Goal: Information Seeking & Learning: Learn about a topic

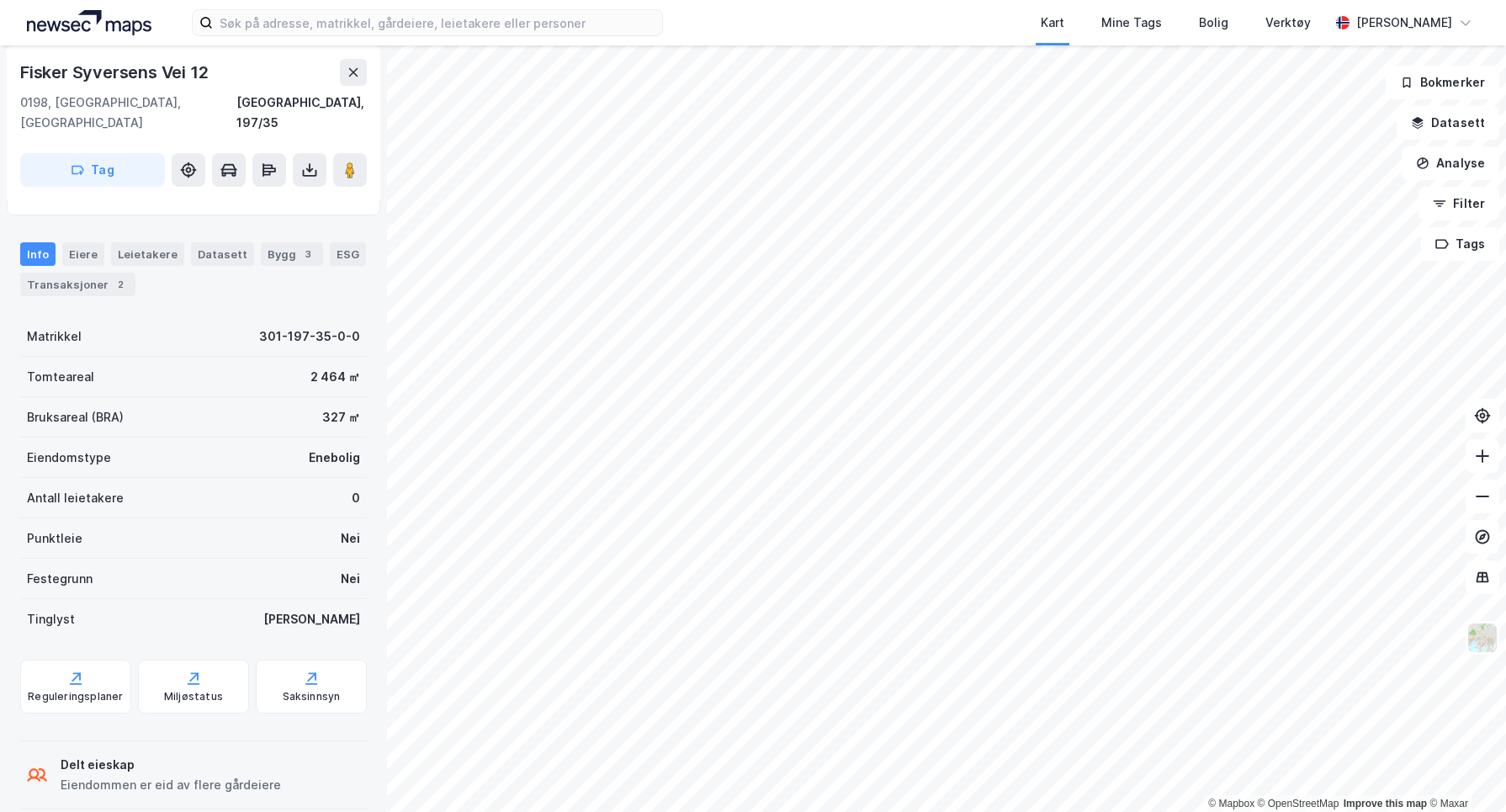
scroll to position [120, 0]
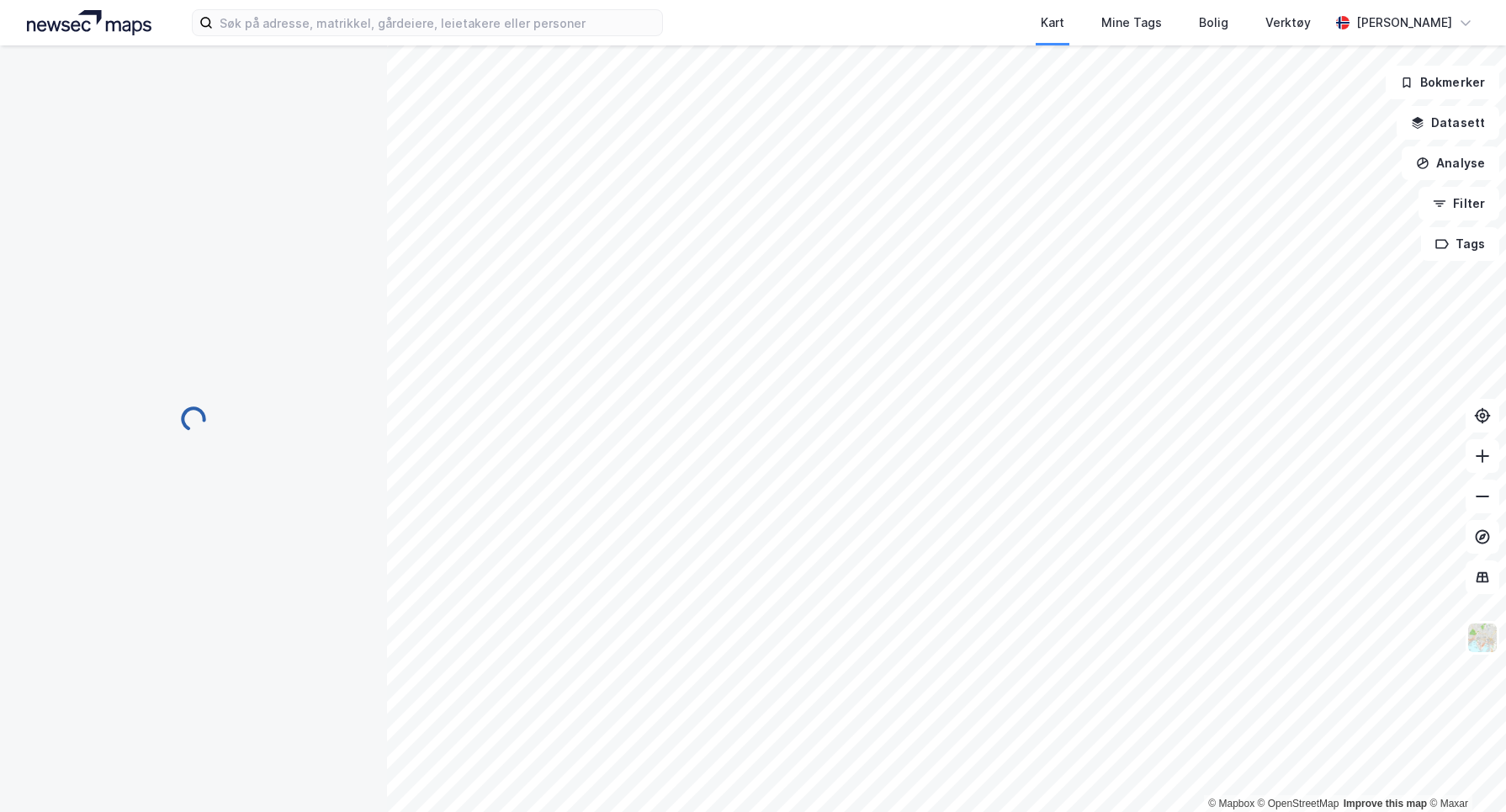
scroll to position [104, 0]
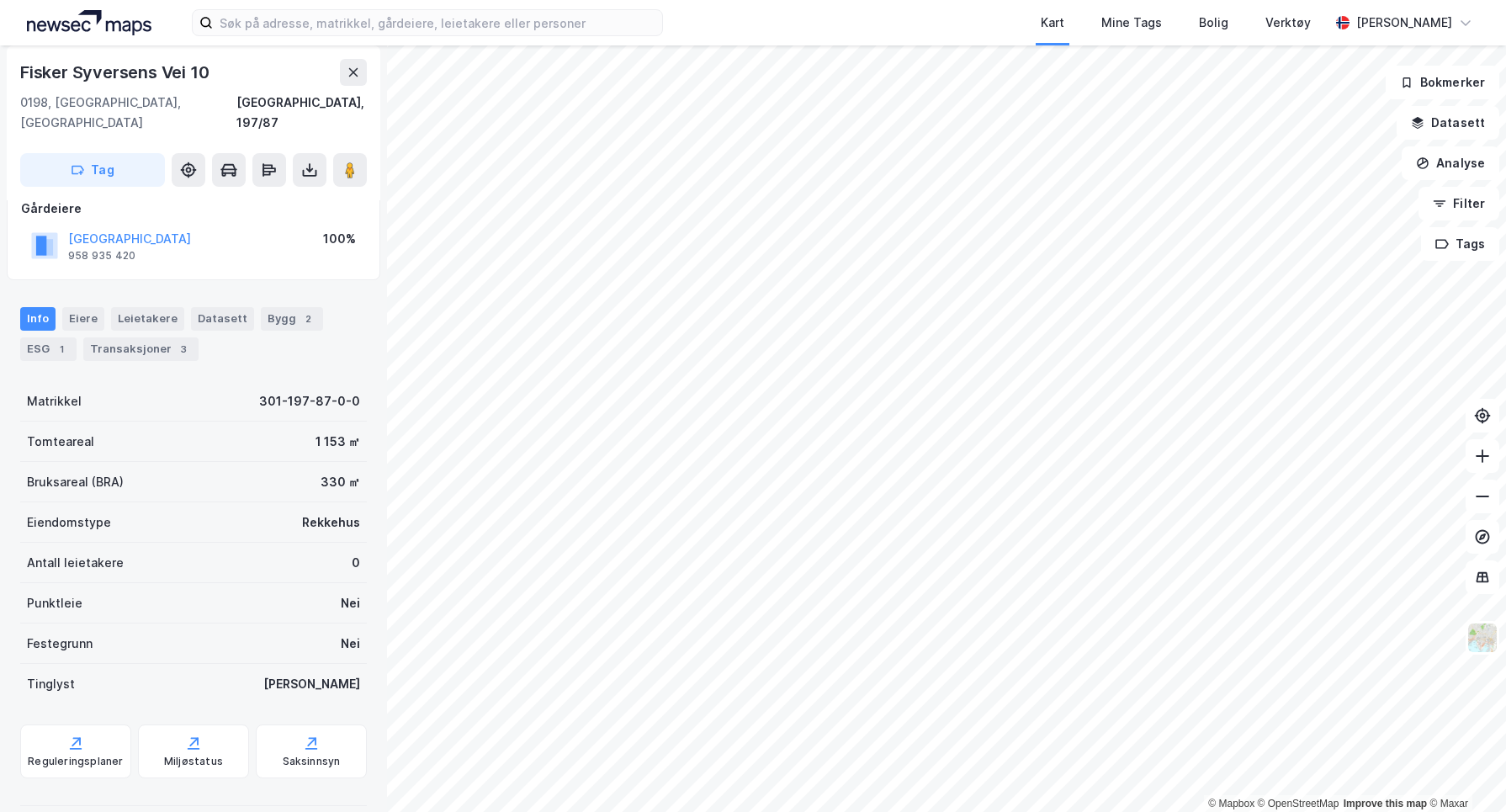
scroll to position [104, 0]
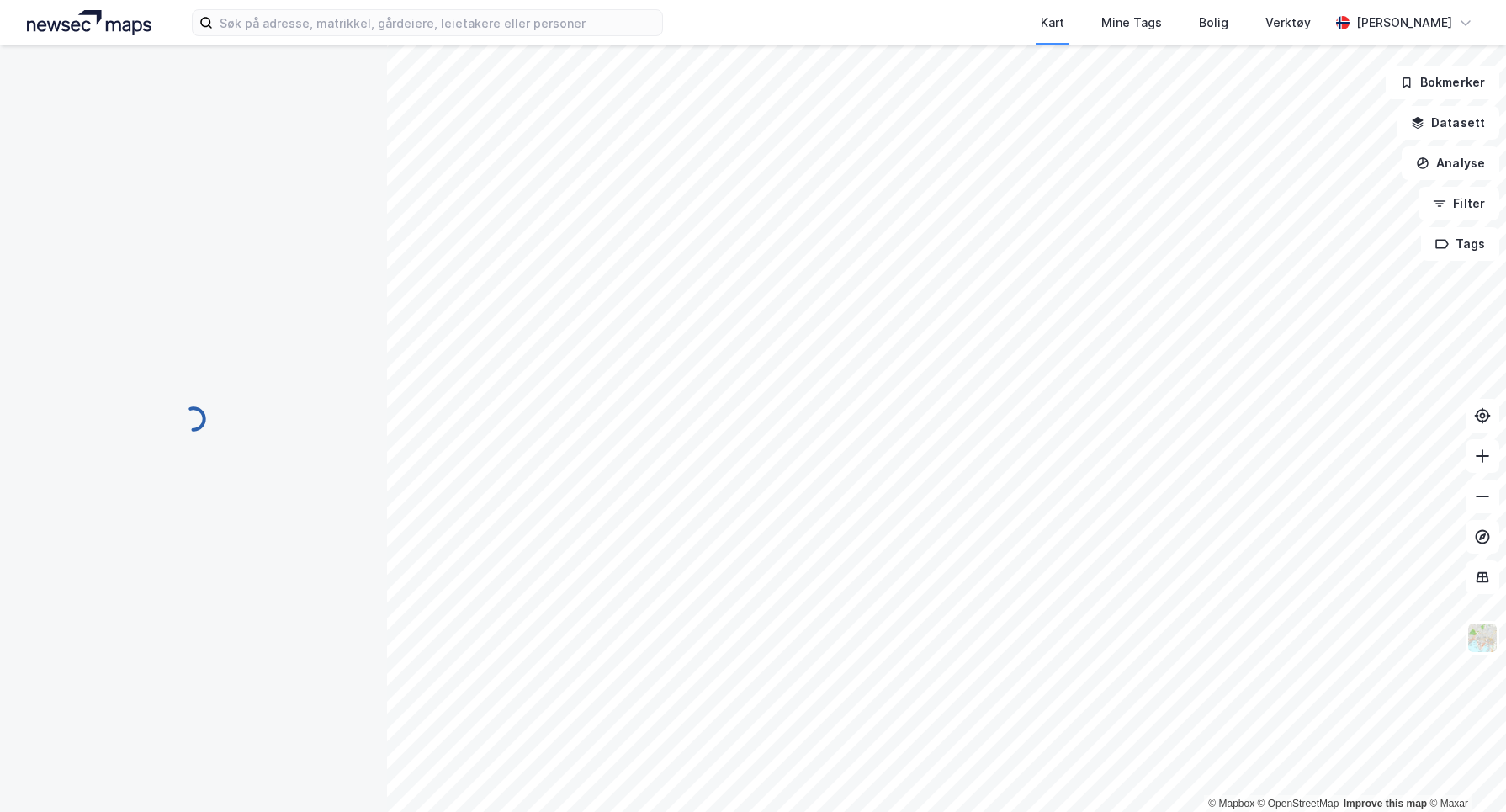
scroll to position [104, 0]
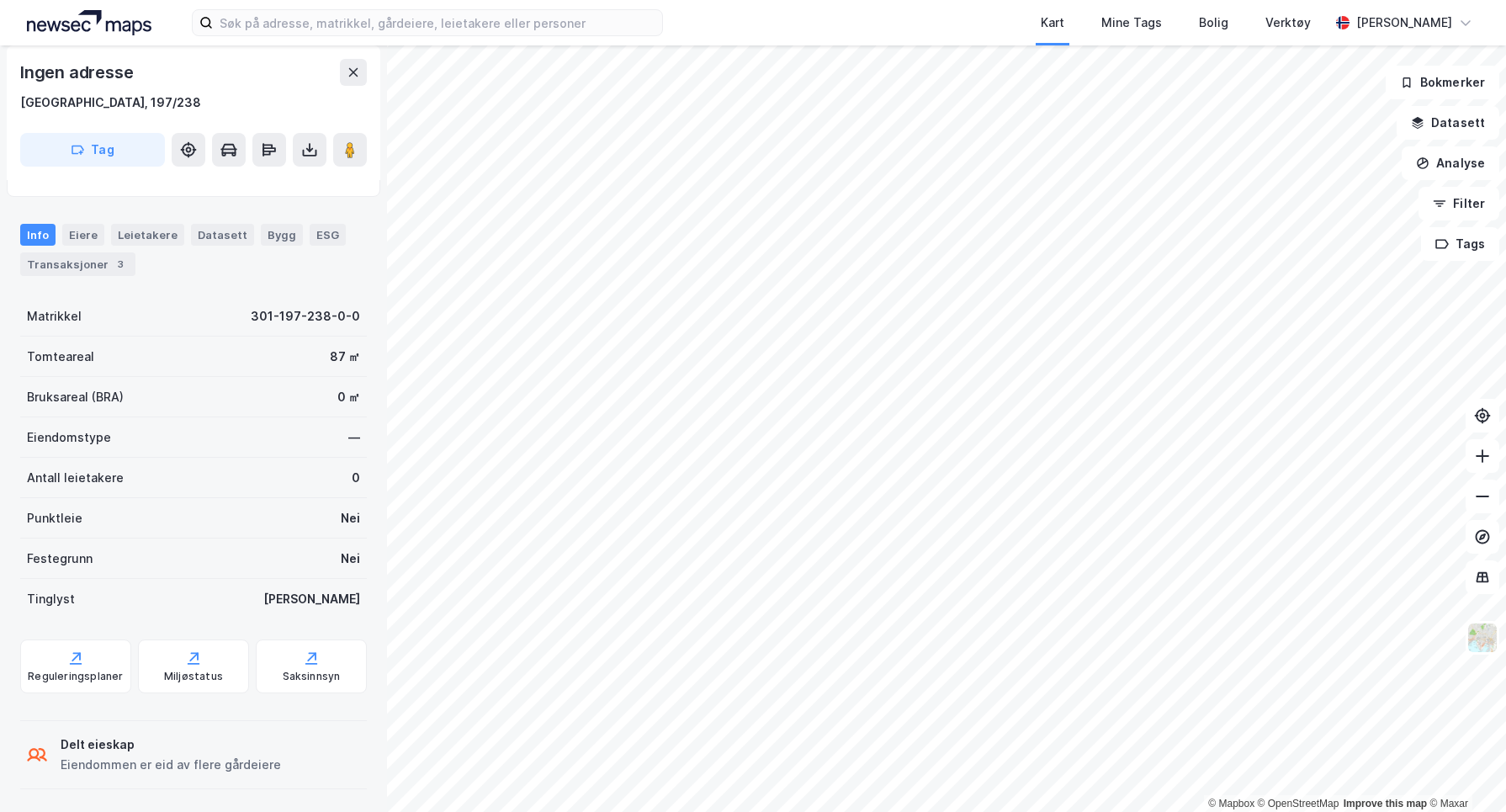
scroll to position [118, 0]
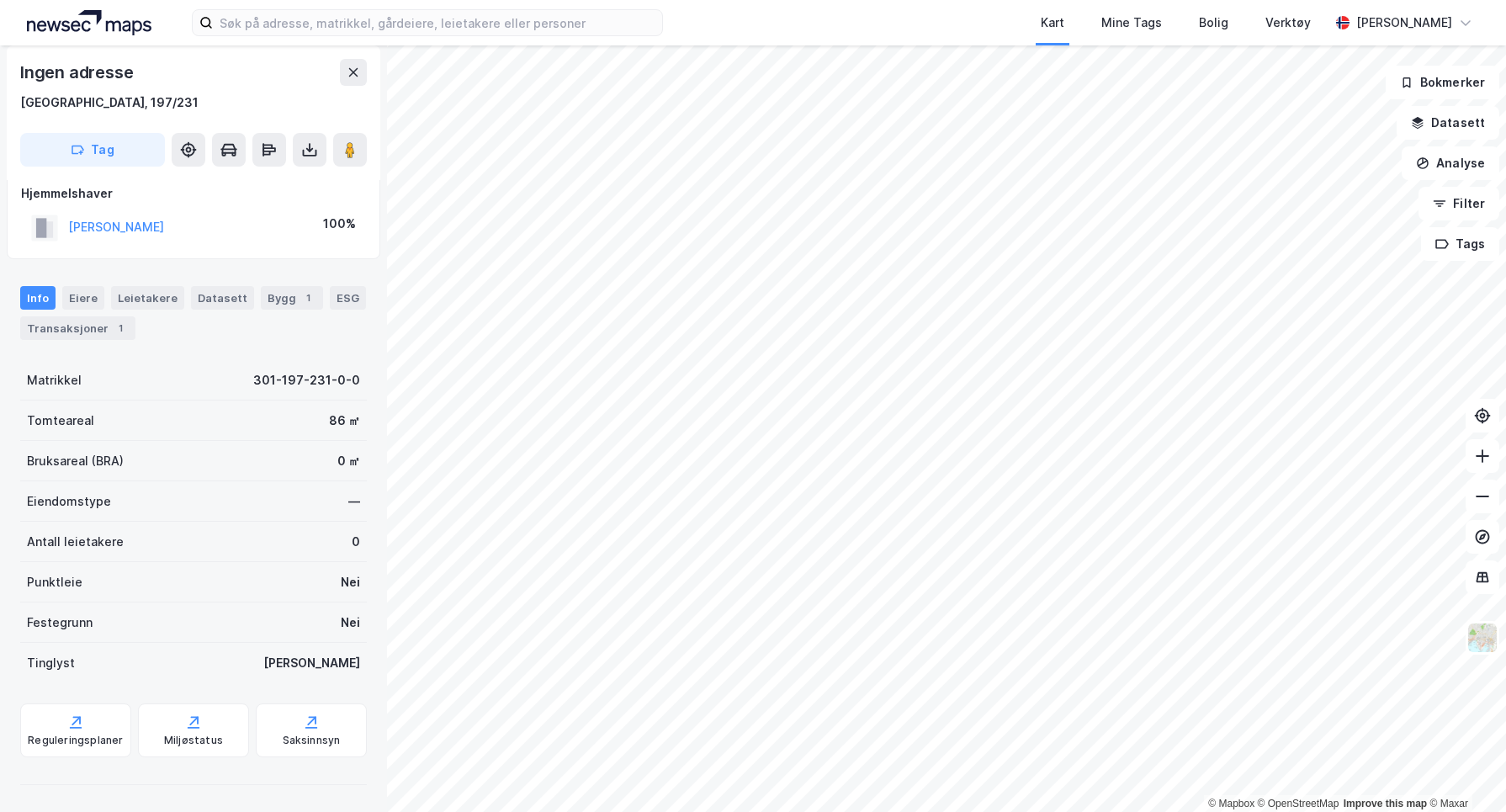
scroll to position [18, 0]
click at [77, 326] on div "Transaksjoner 1" at bounding box center [78, 328] width 115 height 24
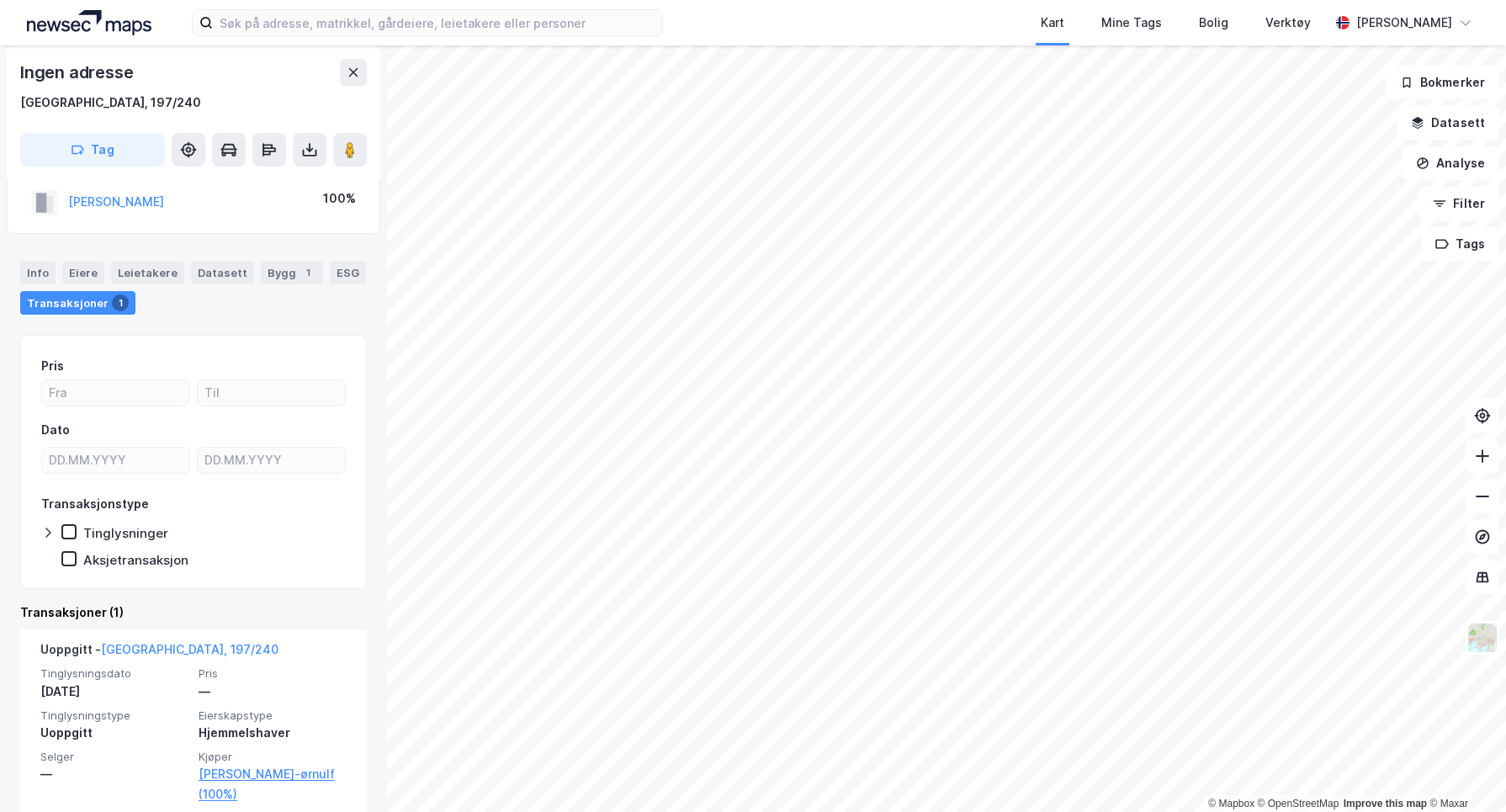
scroll to position [64, 0]
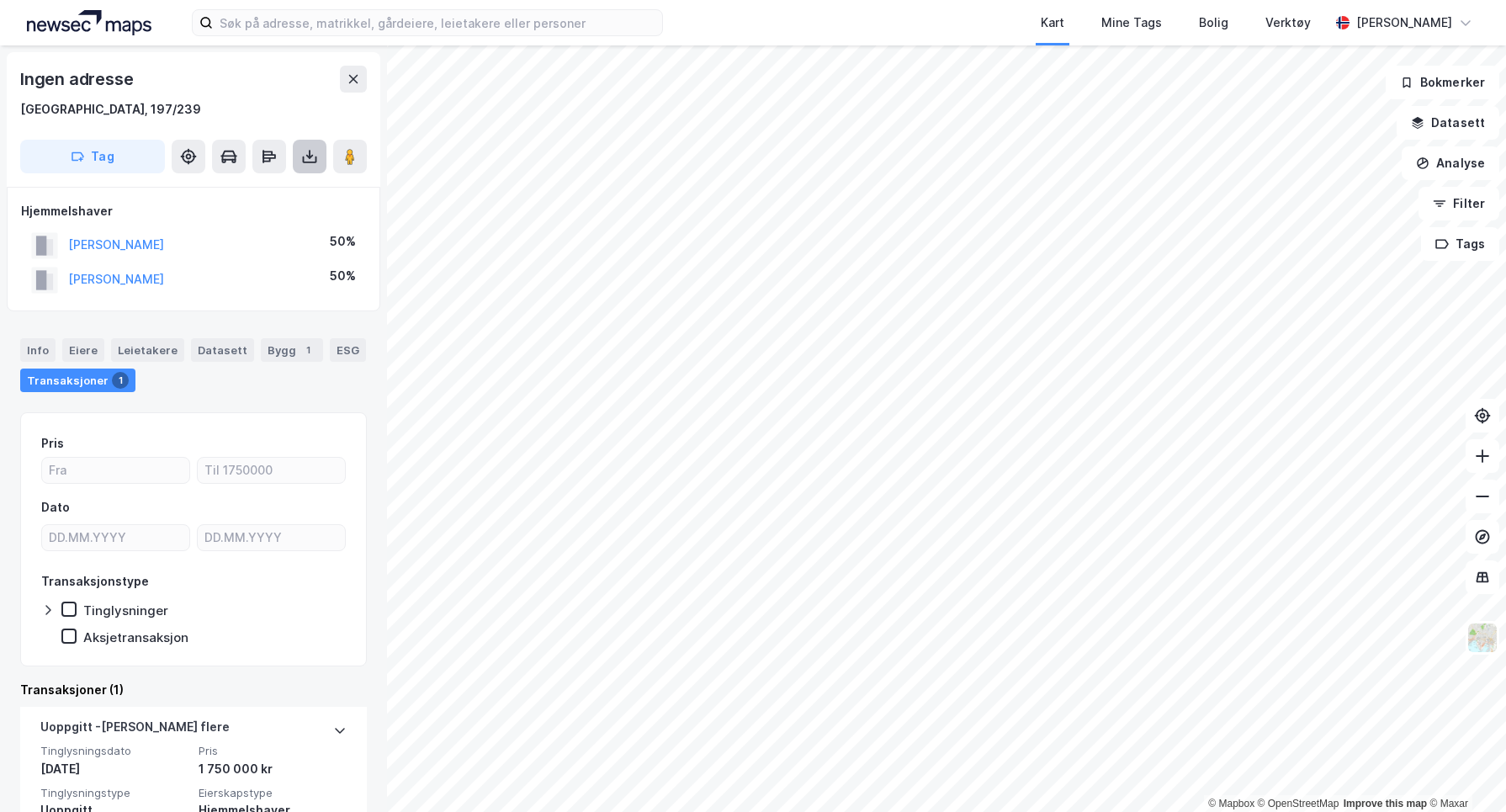
click at [313, 156] on icon at bounding box center [309, 156] width 17 height 17
click at [283, 181] on div "Last ned grunnbok" at bounding box center [236, 190] width 179 height 27
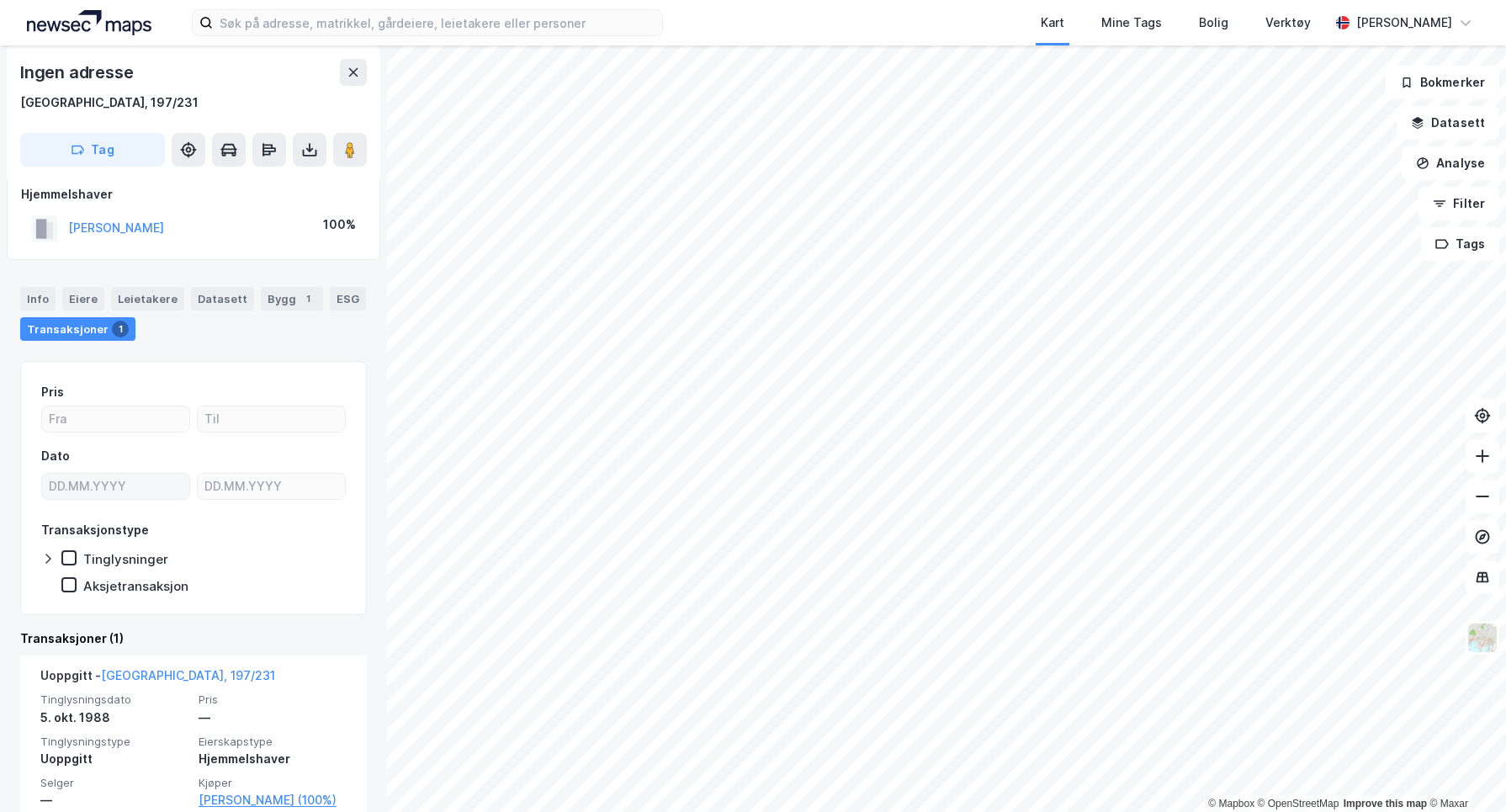
scroll to position [45, 0]
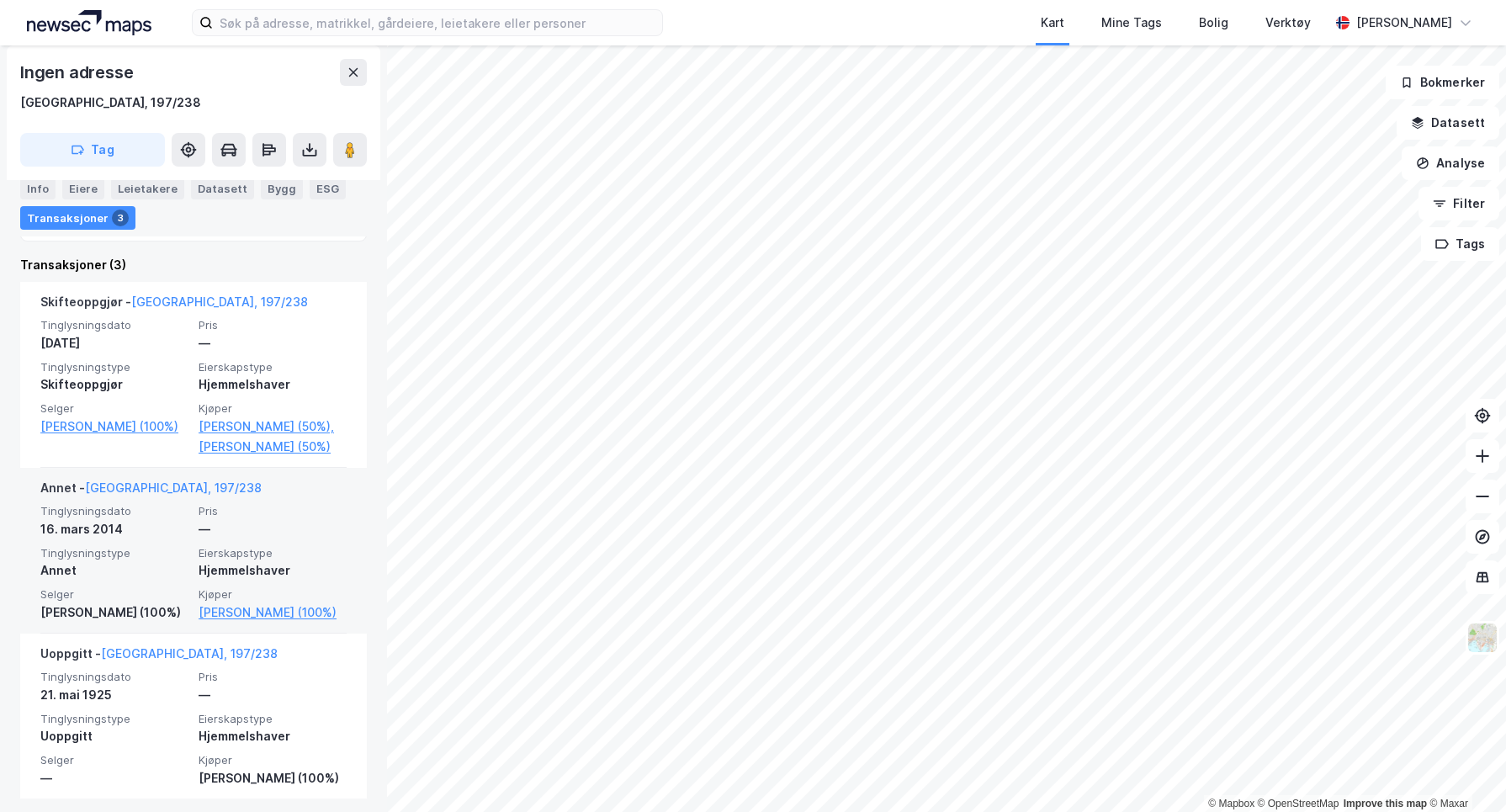
scroll to position [469, 0]
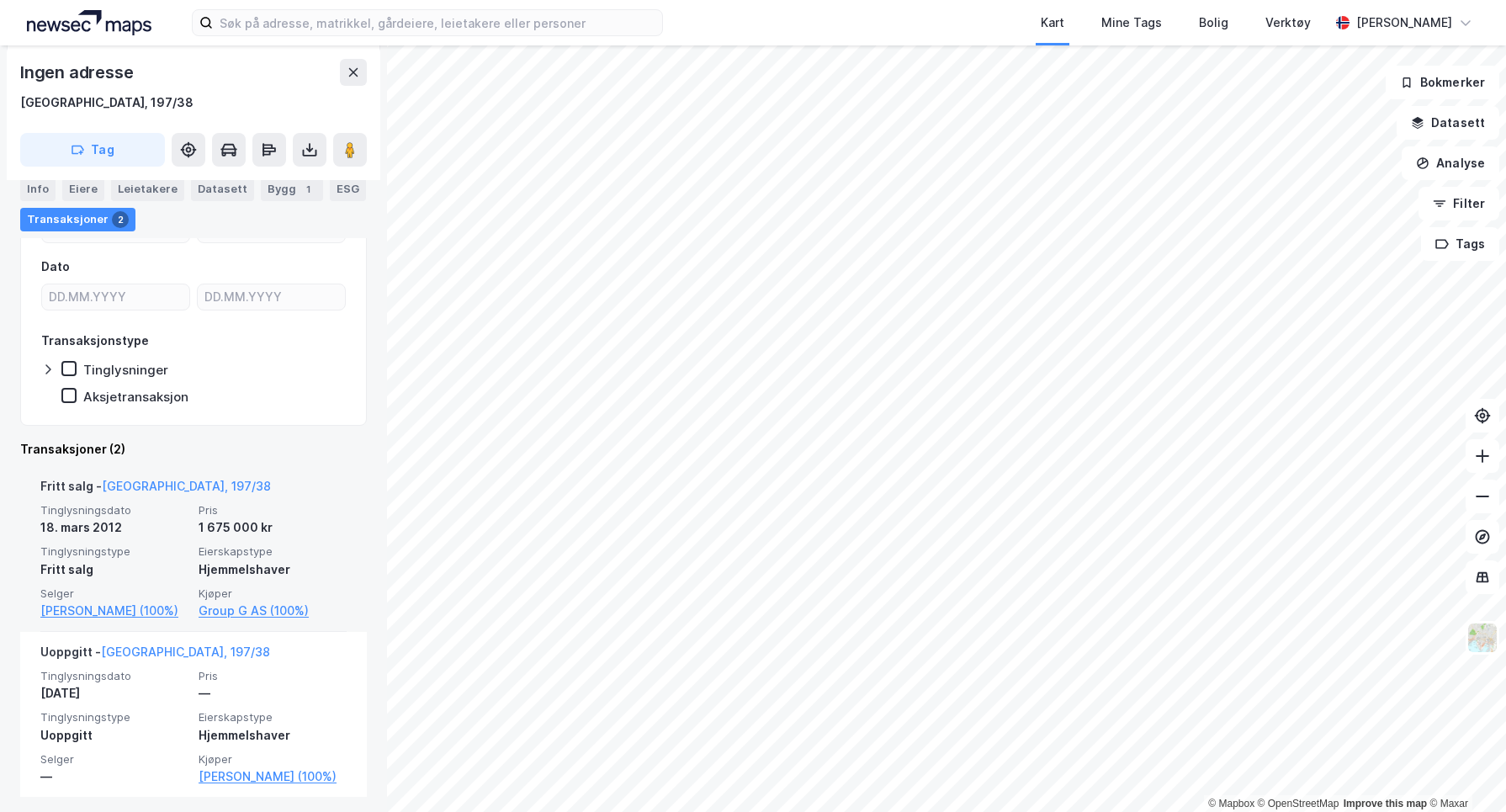
scroll to position [296, 0]
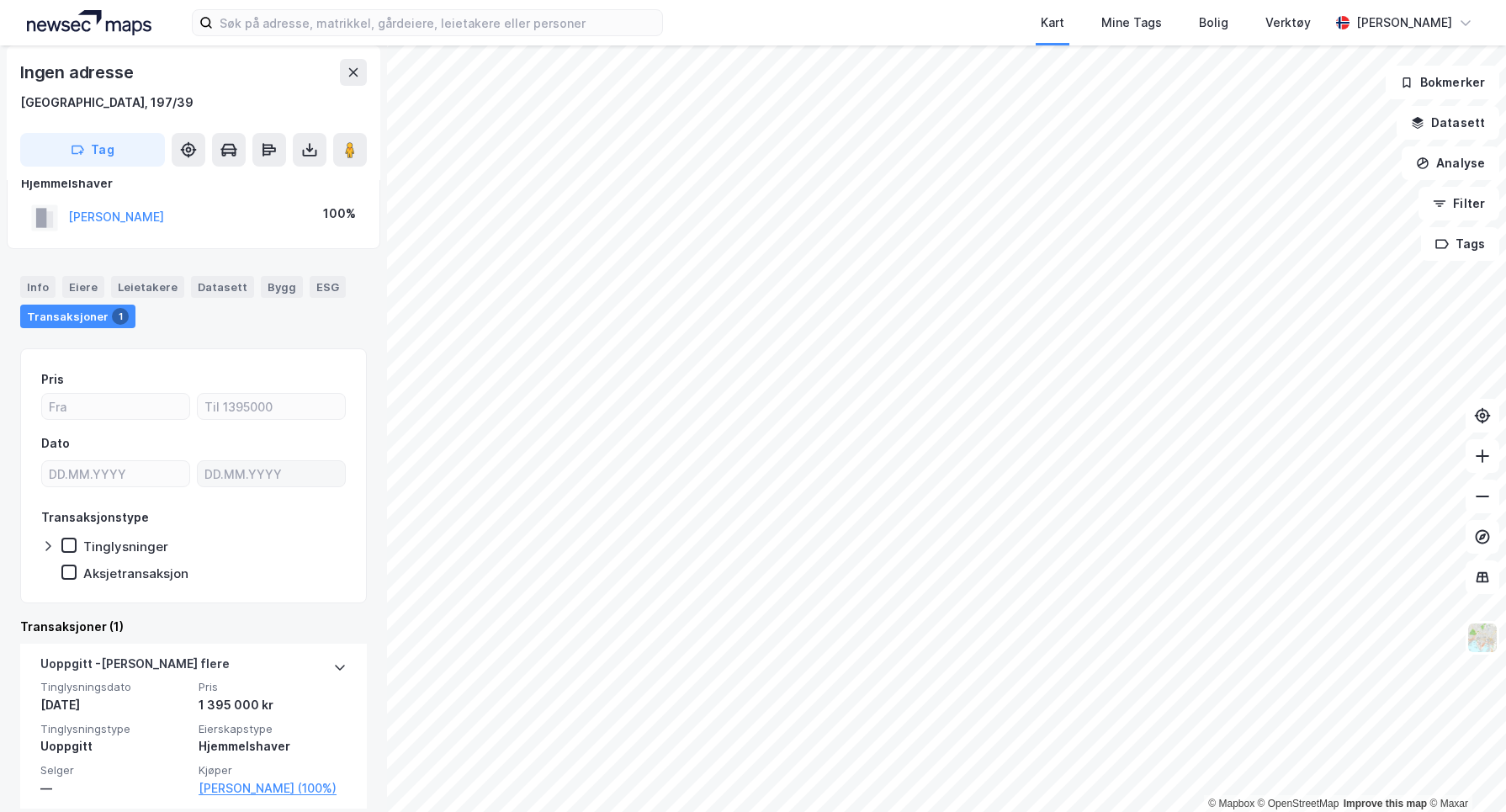
scroll to position [43, 0]
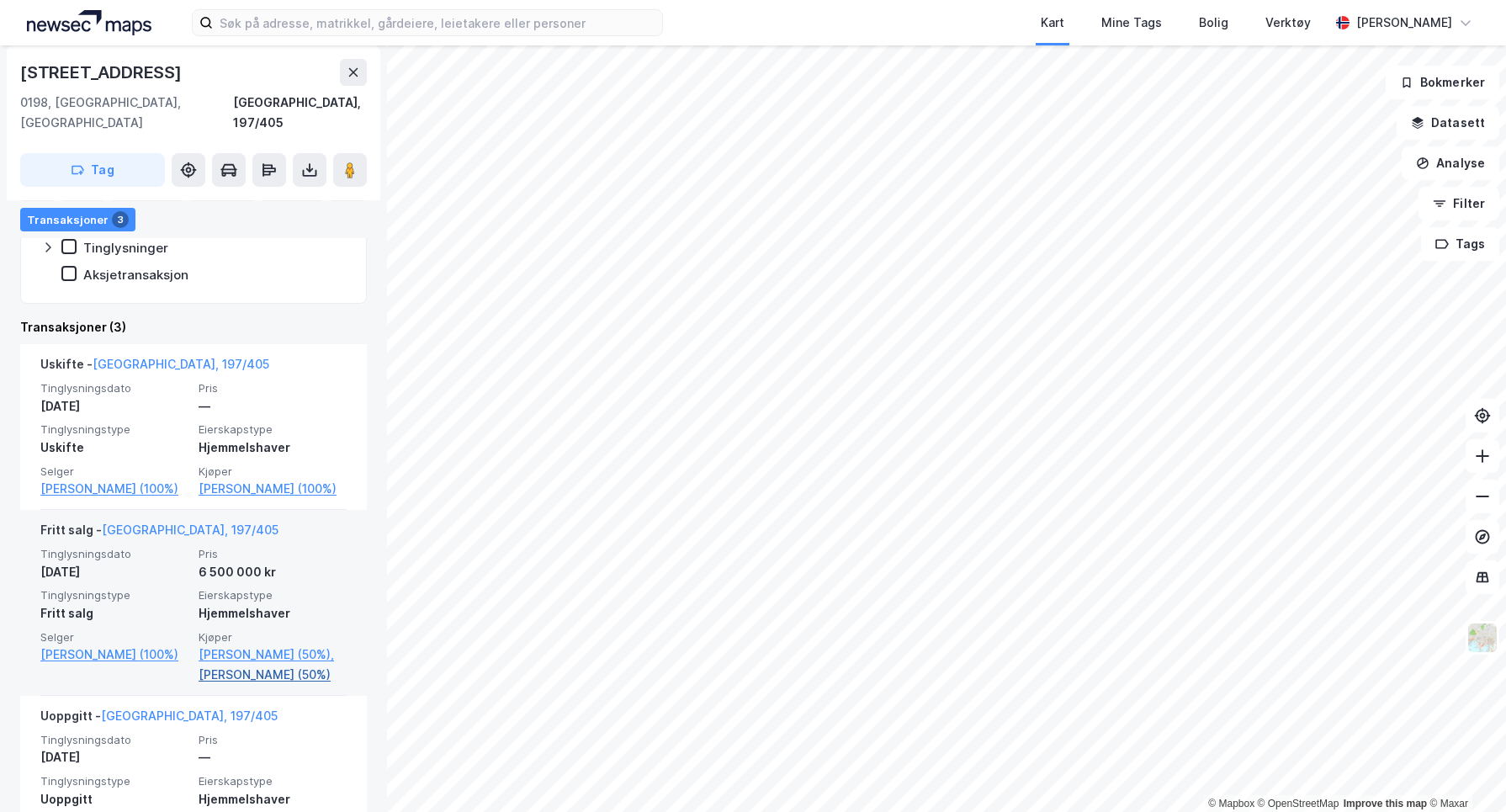
scroll to position [450, 0]
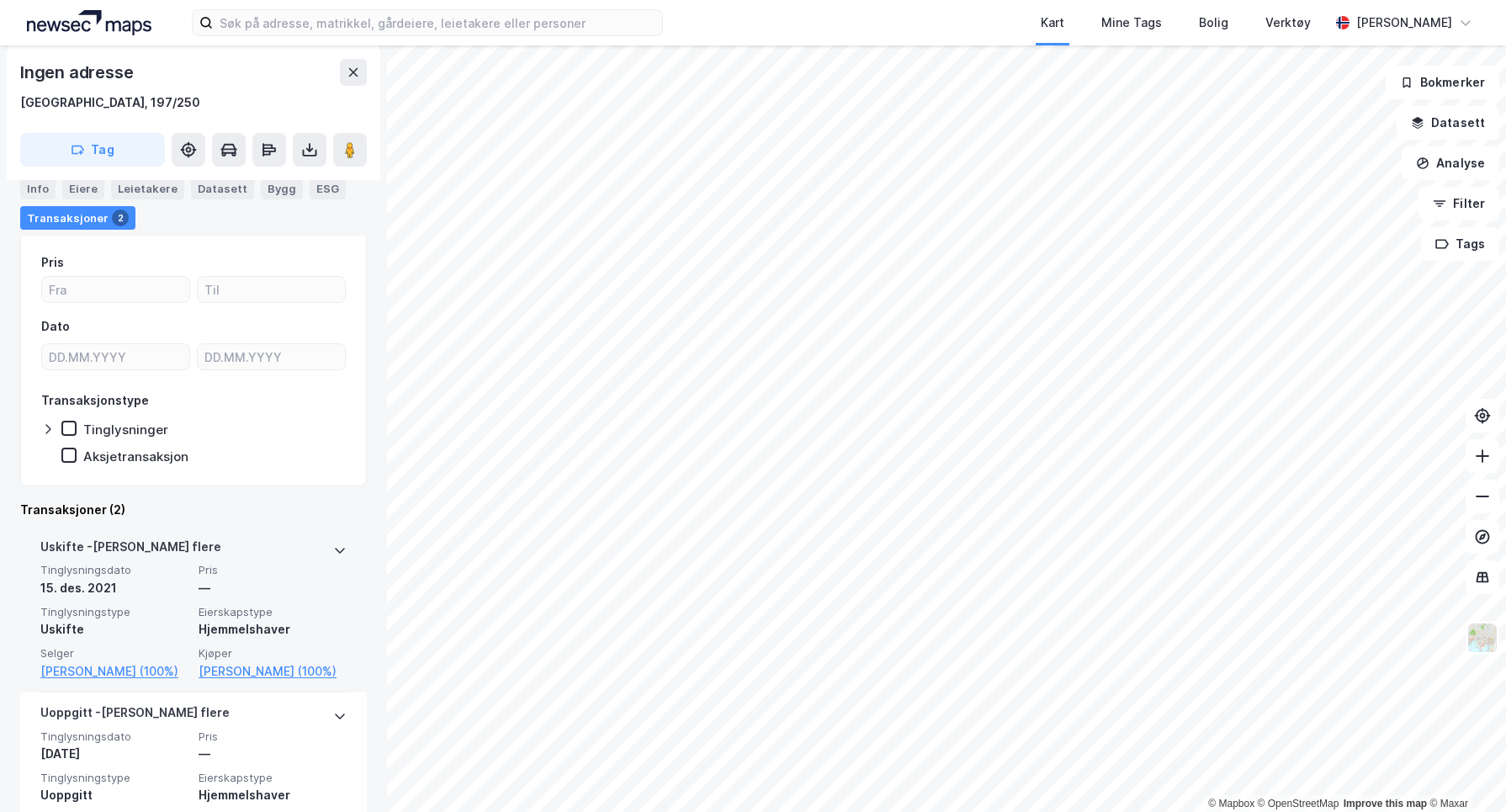
scroll to position [229, 0]
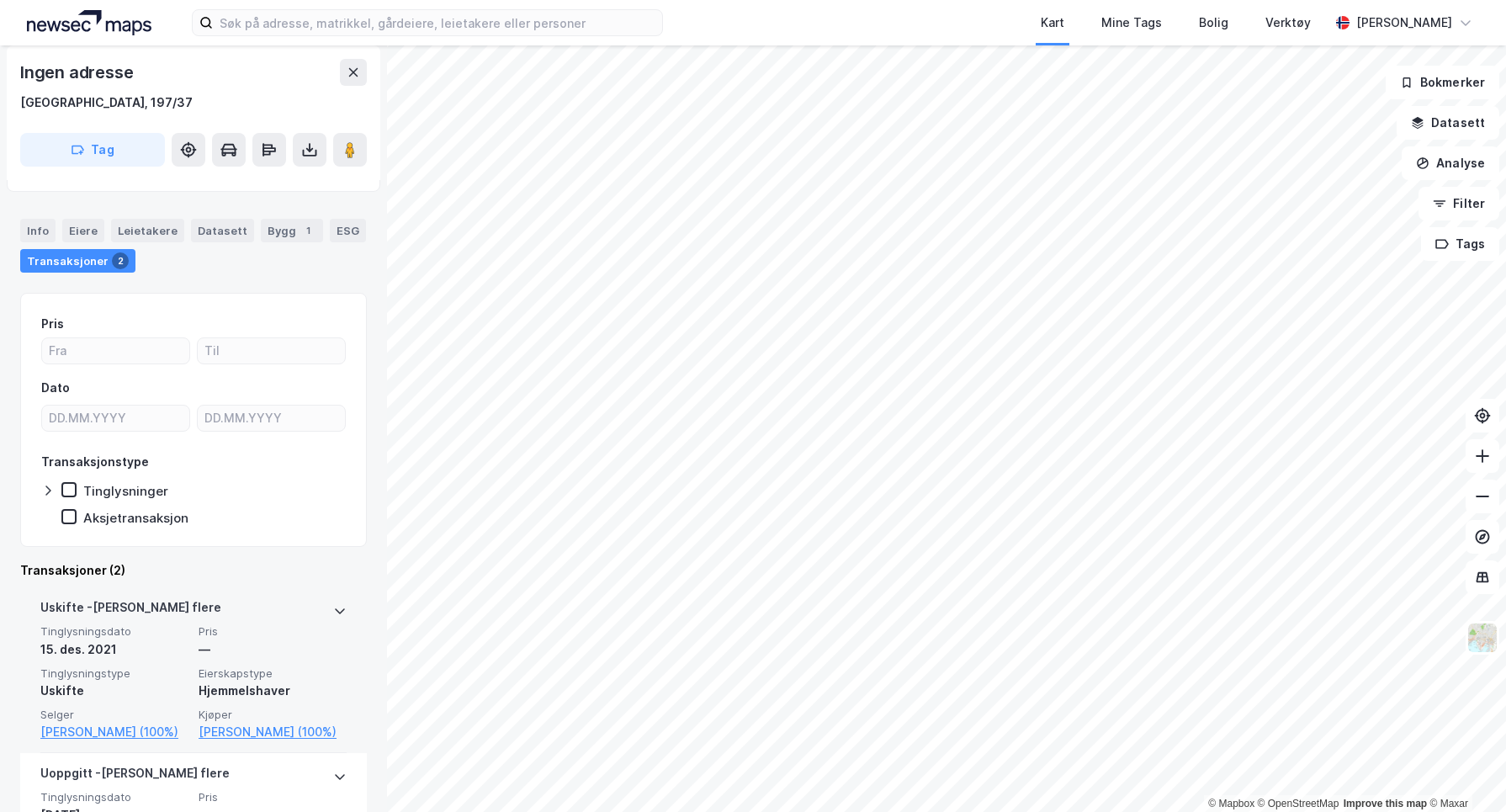
scroll to position [231, 0]
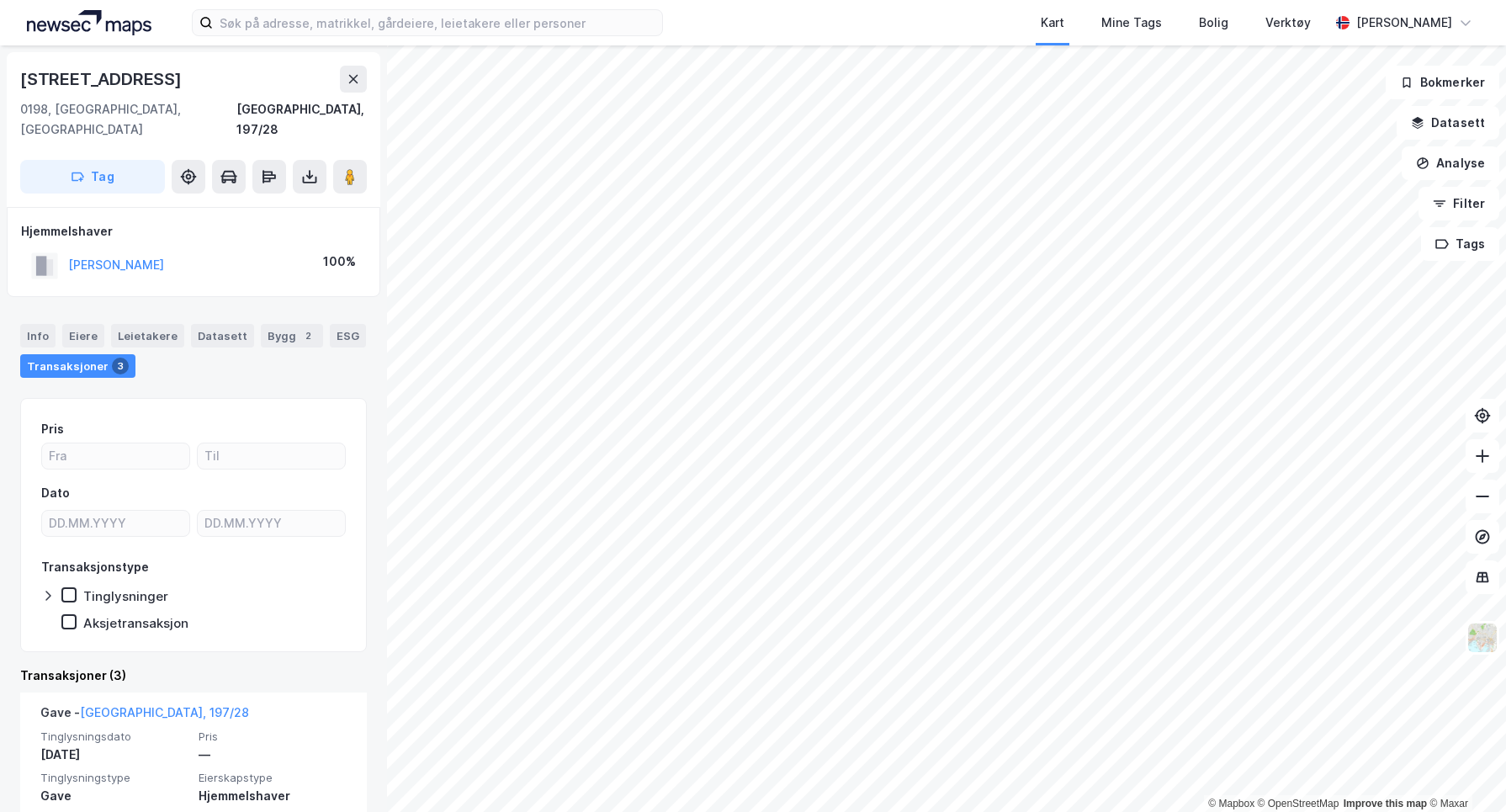
scroll to position [280, 0]
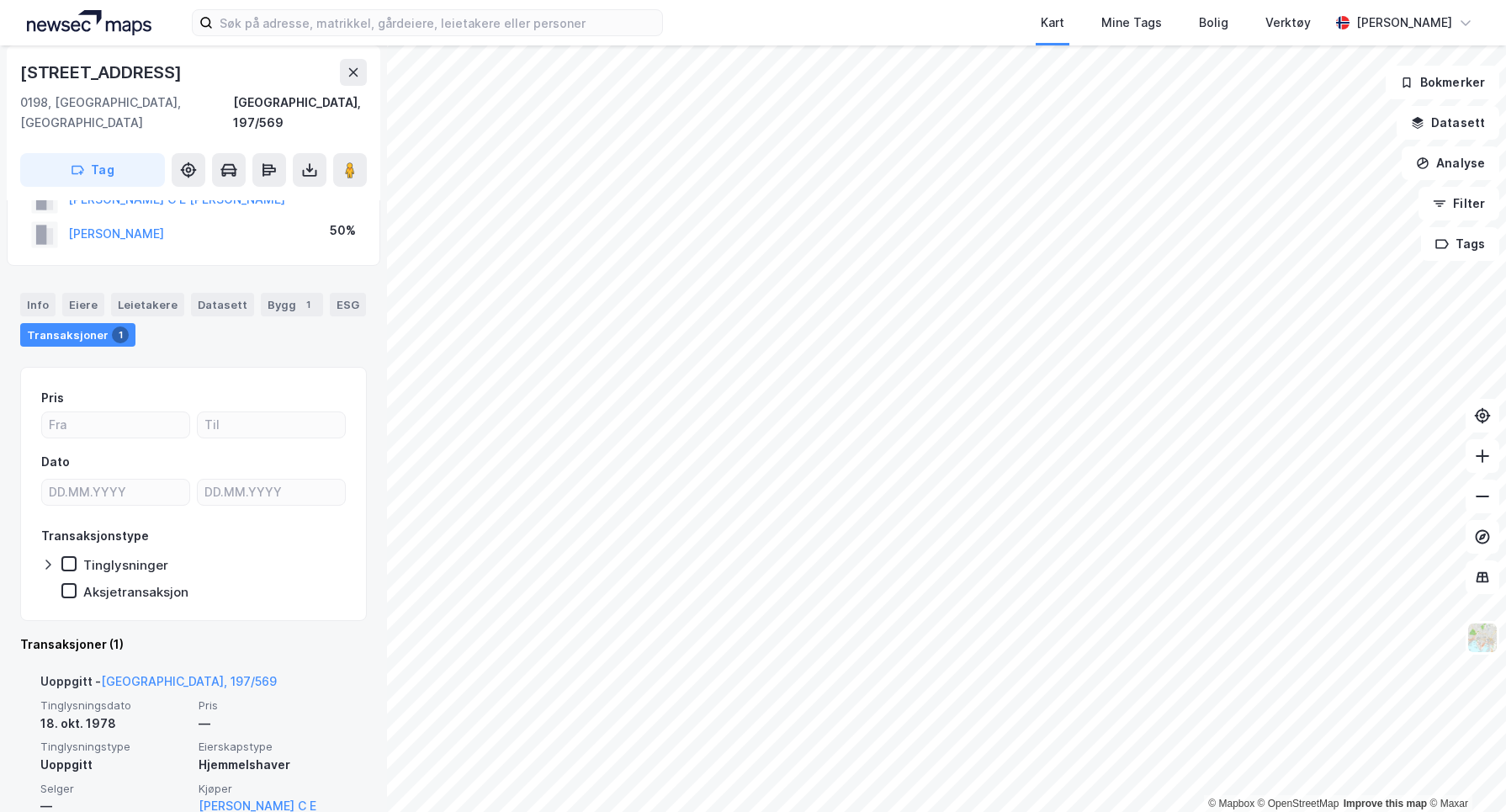
scroll to position [139, 0]
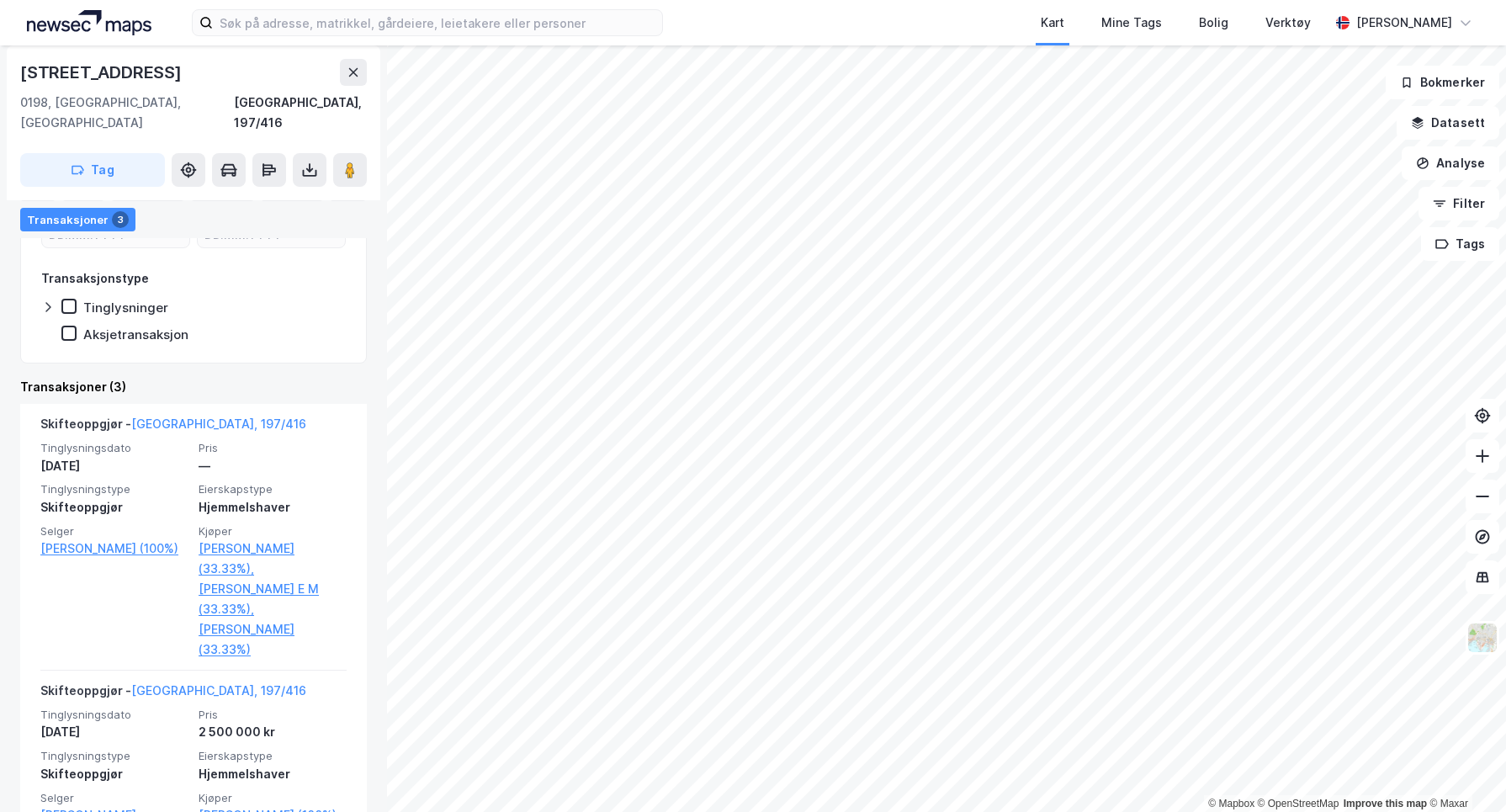
scroll to position [373, 0]
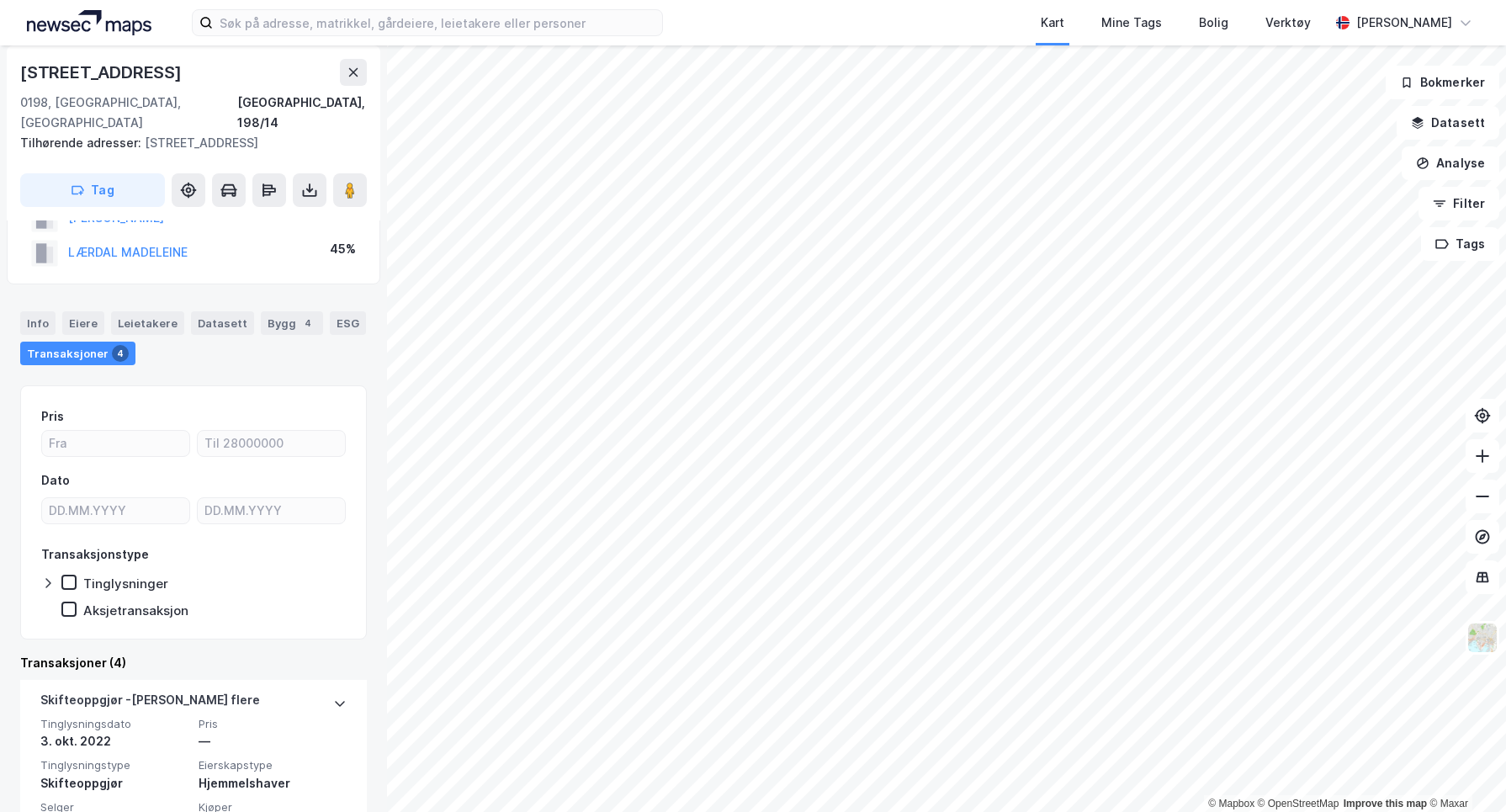
scroll to position [93, 0]
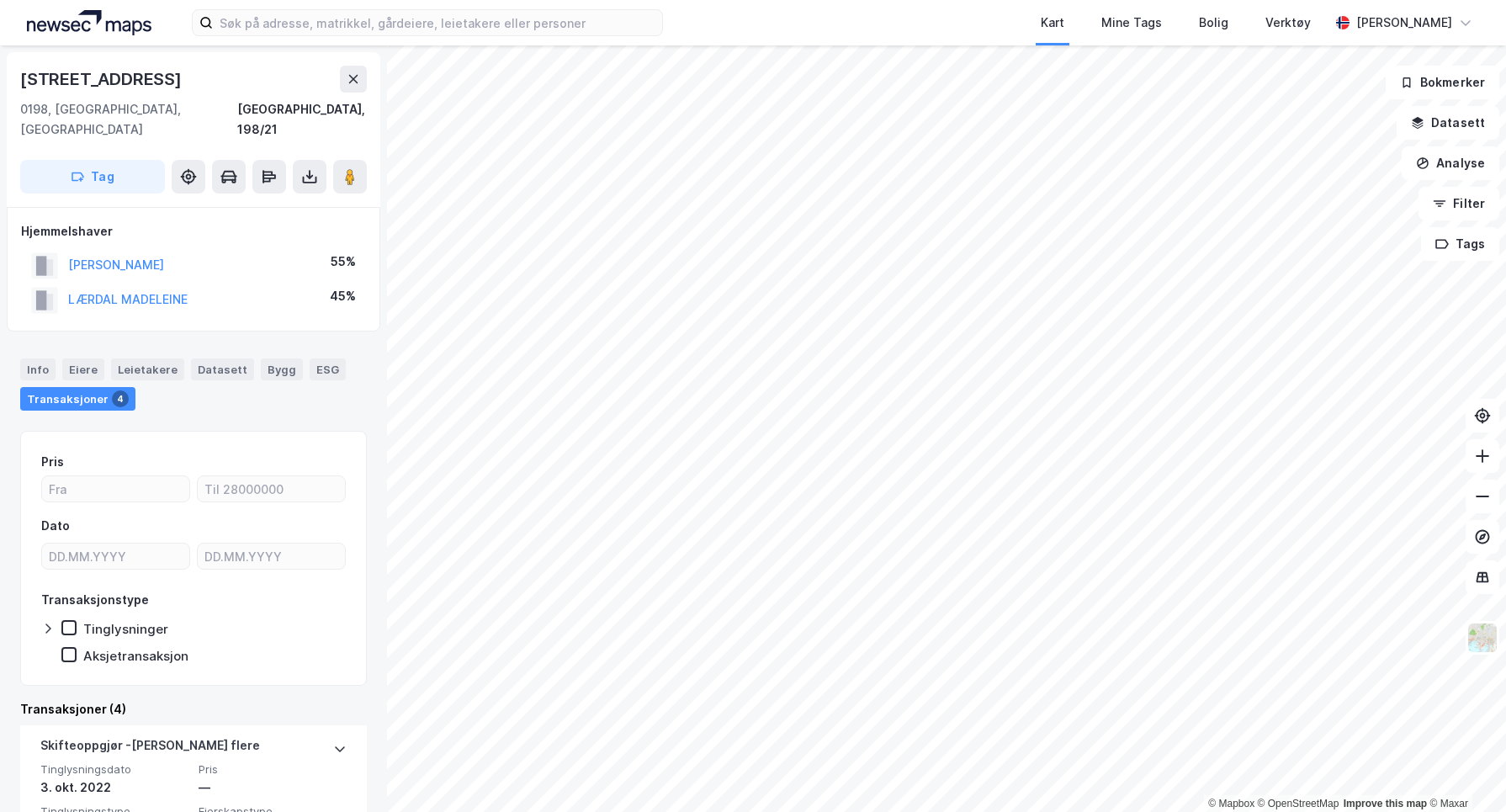
scroll to position [93, 0]
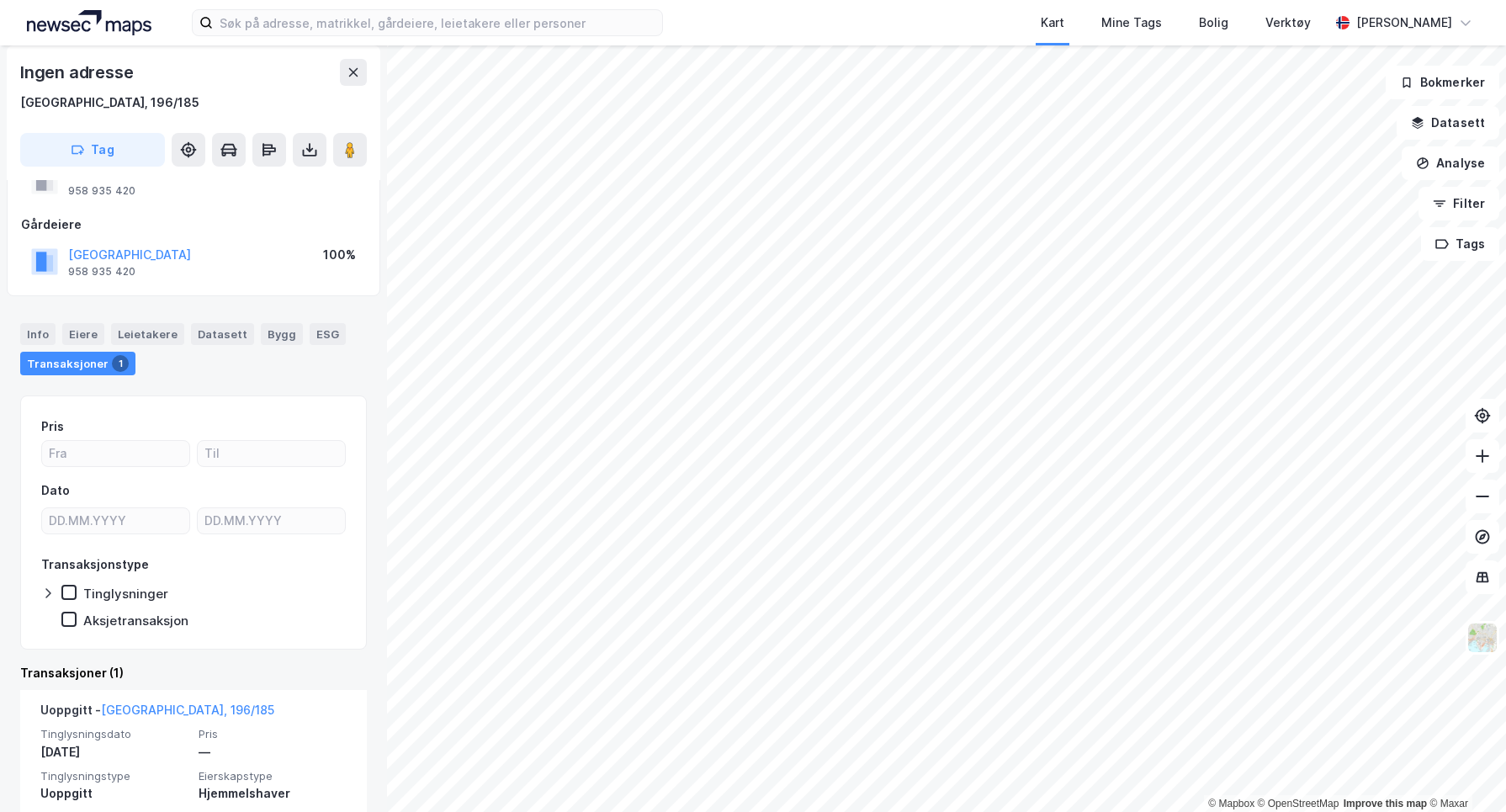
scroll to position [129, 0]
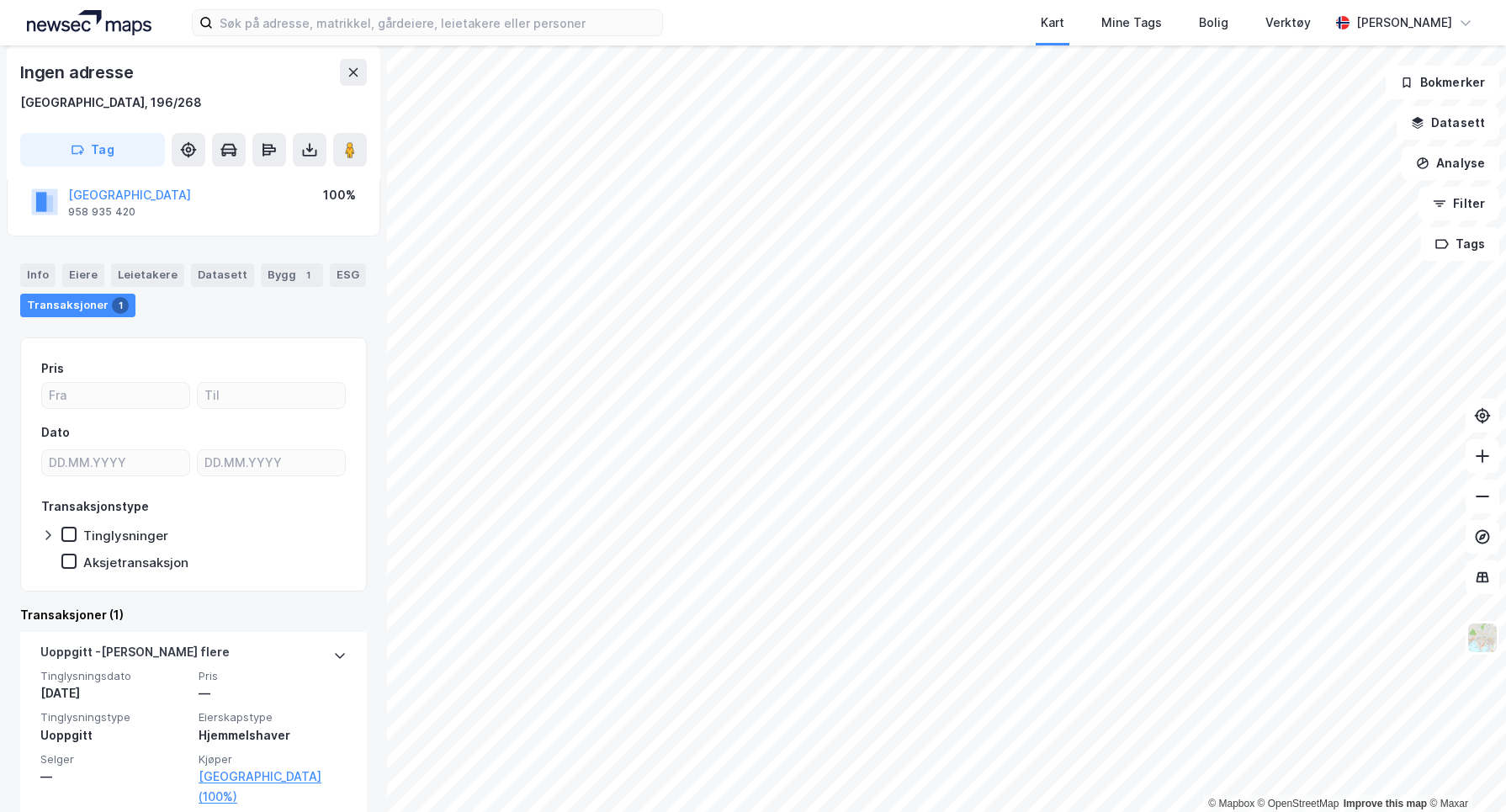
scroll to position [130, 0]
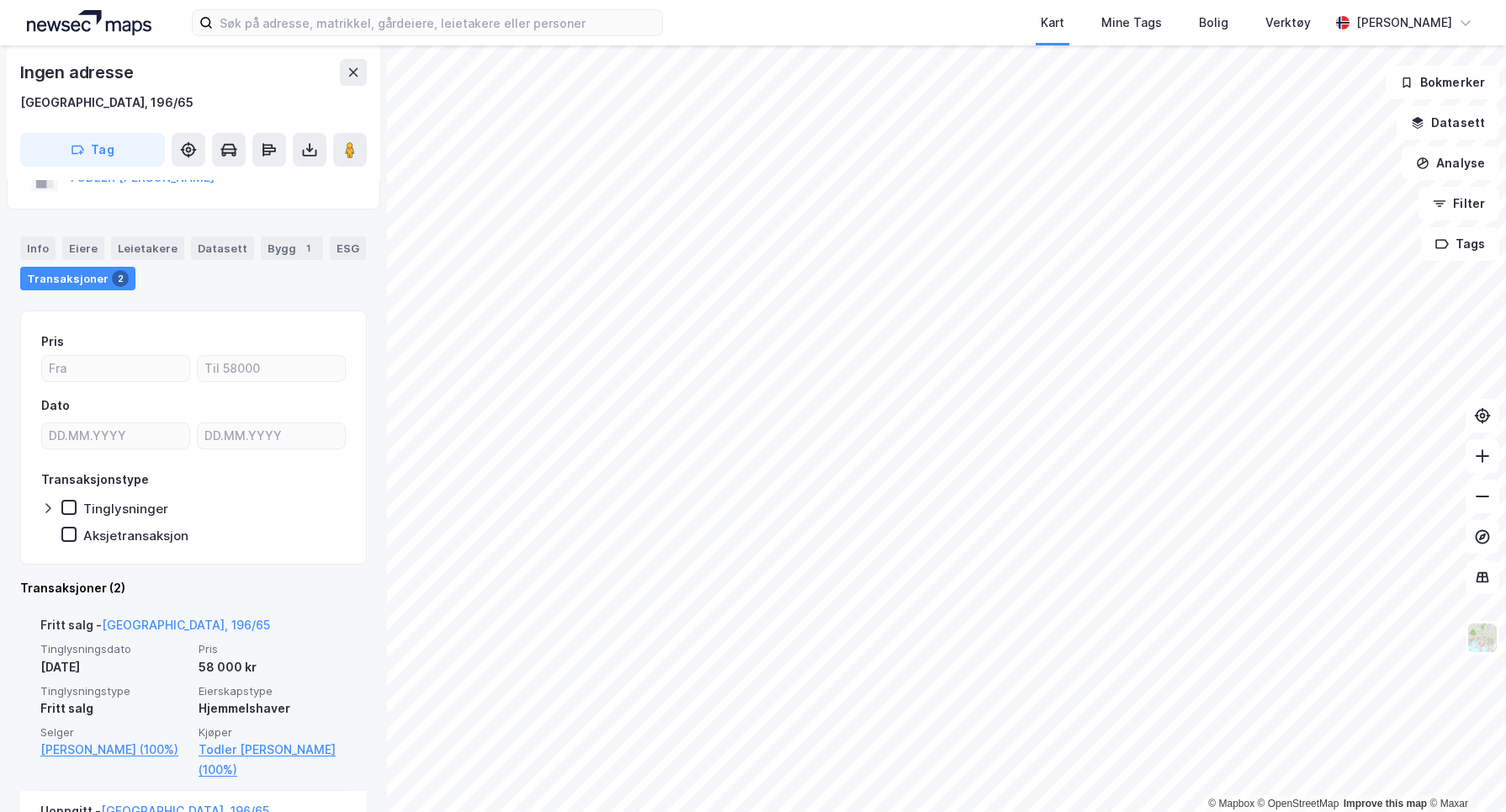
scroll to position [93, 0]
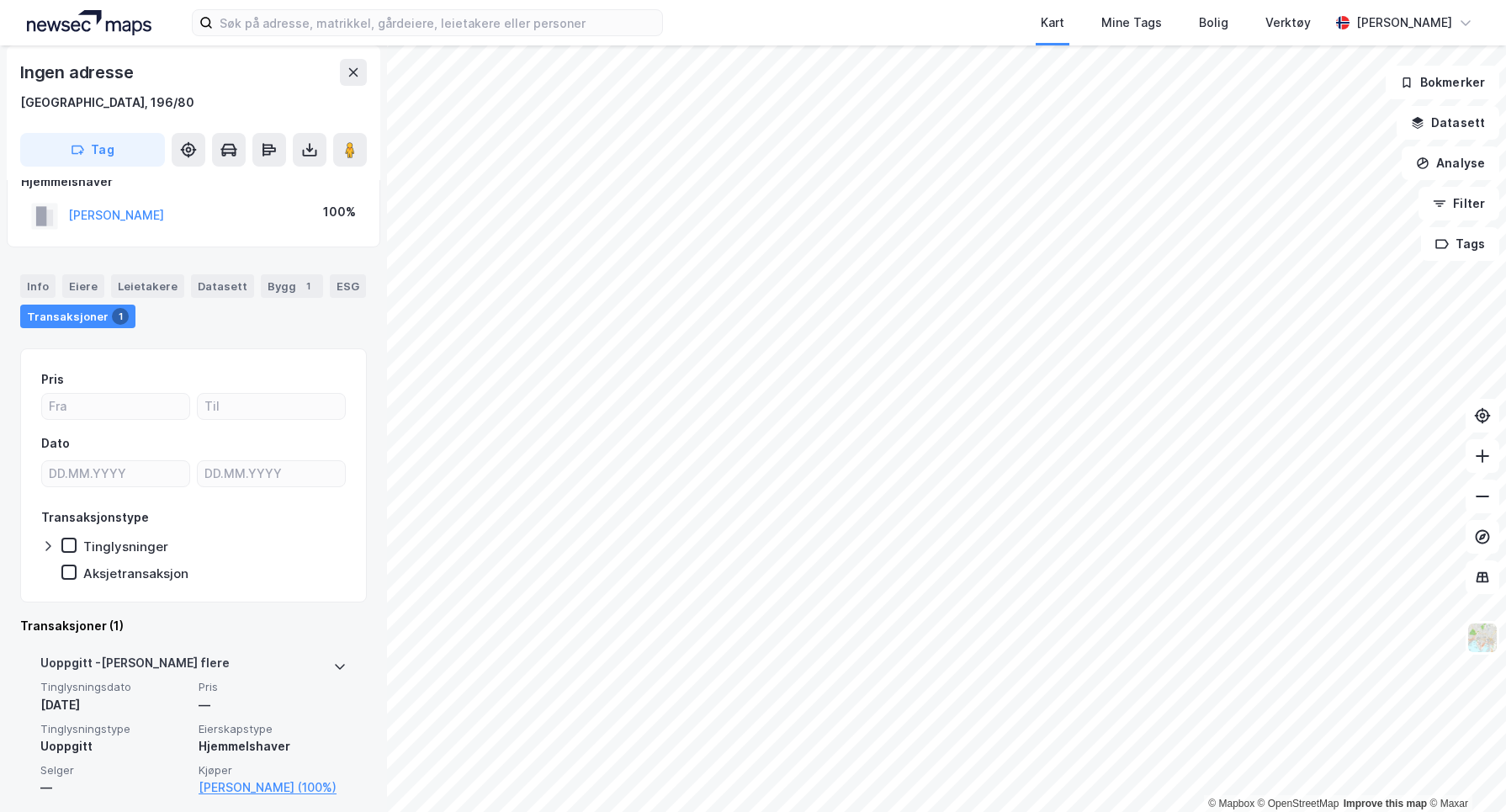
scroll to position [45, 0]
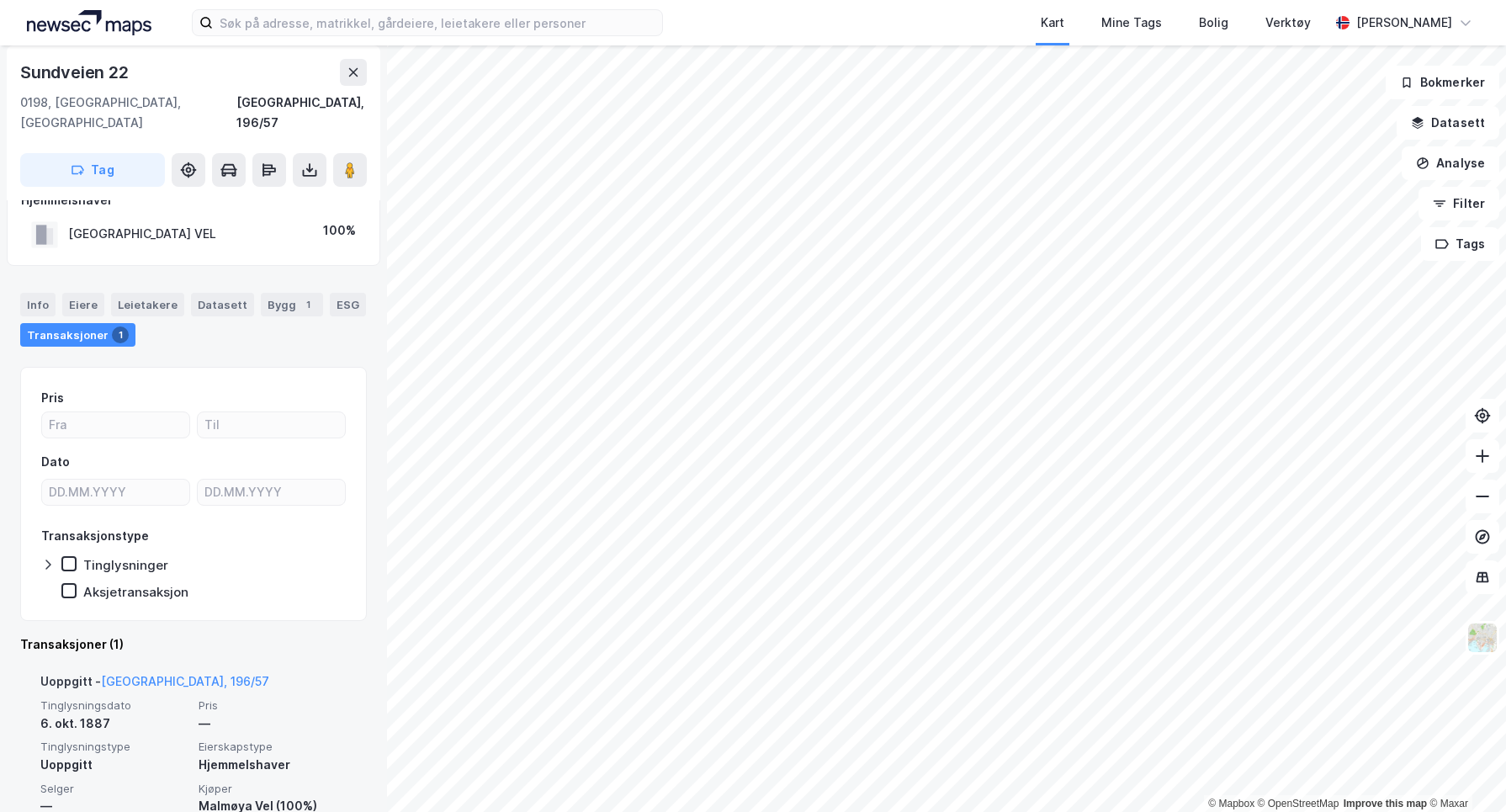
scroll to position [45, 0]
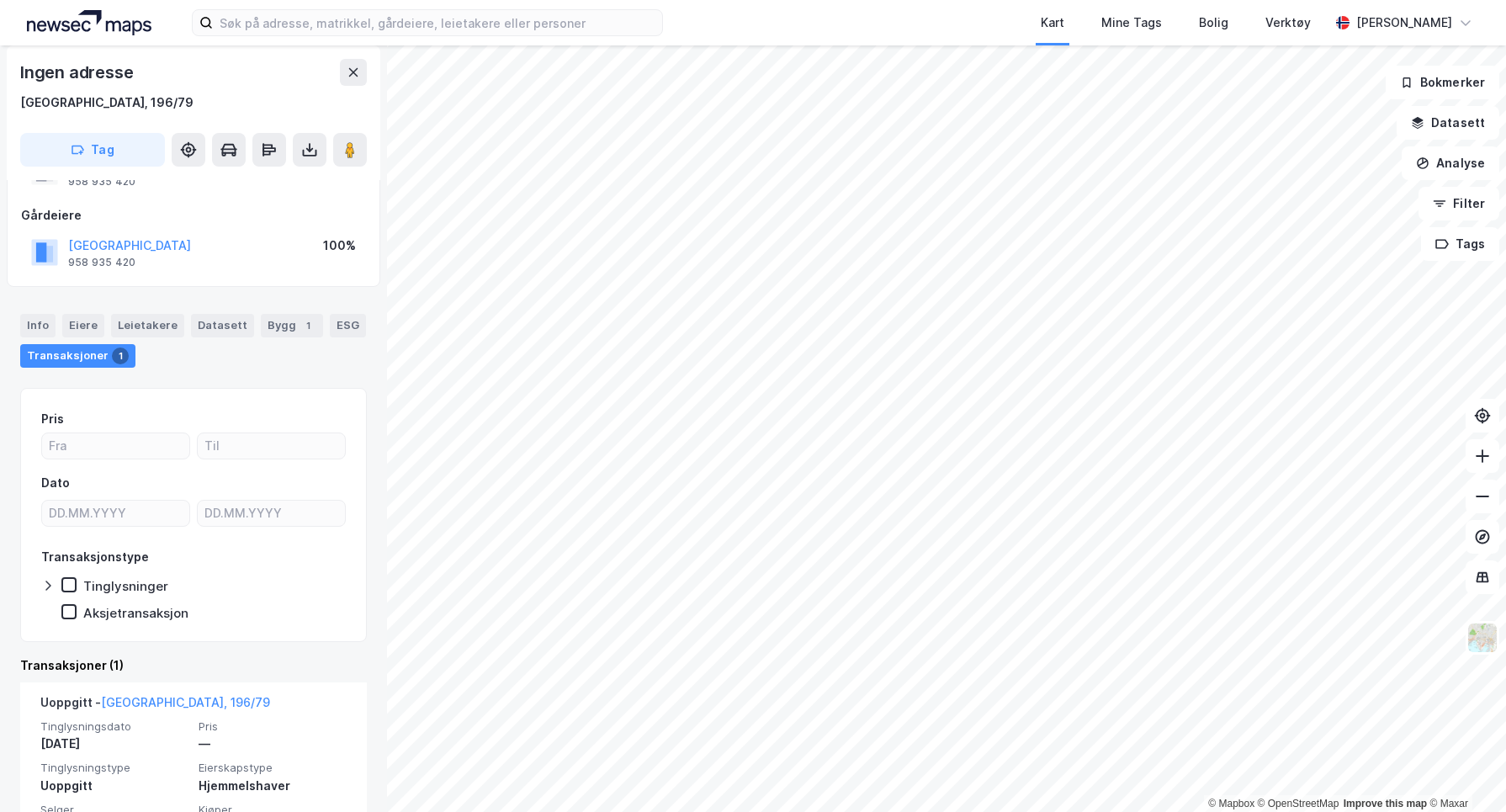
scroll to position [130, 0]
